Goal: Transaction & Acquisition: Purchase product/service

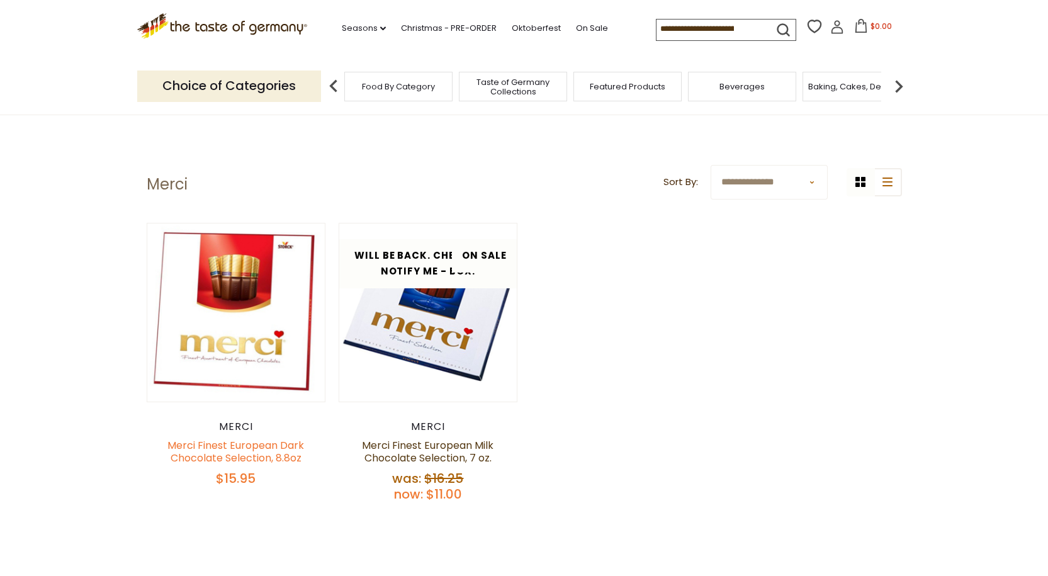
click at [250, 452] on link "Merci Finest European Dark Chocolate Selection, 8.8oz" at bounding box center [235, 451] width 137 height 27
click at [526, 30] on link "Oktoberfest" at bounding box center [536, 28] width 49 height 14
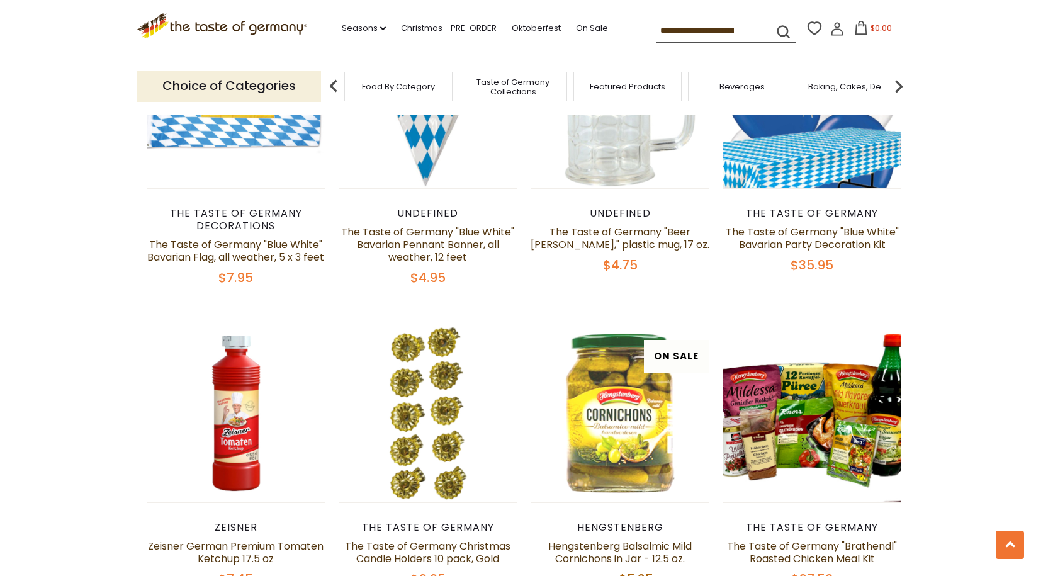
scroll to position [2077, 0]
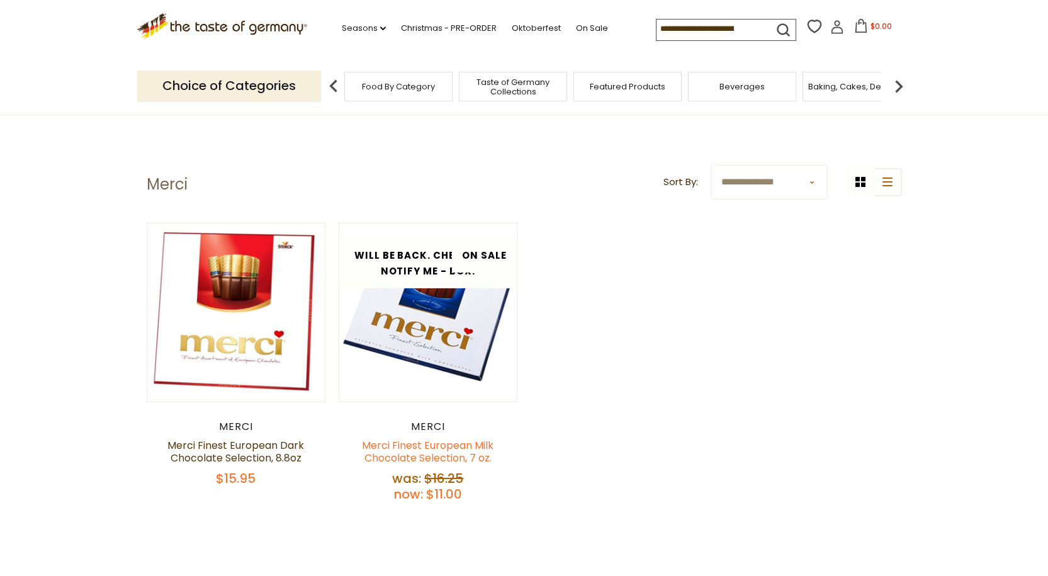
click at [459, 456] on link "Merci Finest European Milk Chocolate Selection, 7 oz." at bounding box center [428, 451] width 132 height 27
